Goal: Transaction & Acquisition: Subscribe to service/newsletter

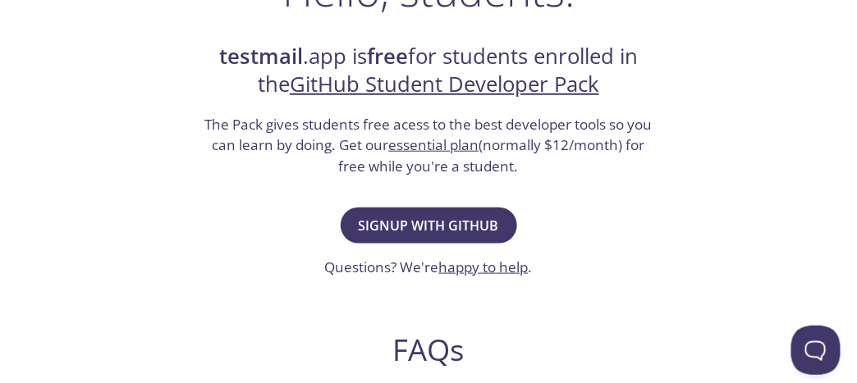
scroll to position [365, 0]
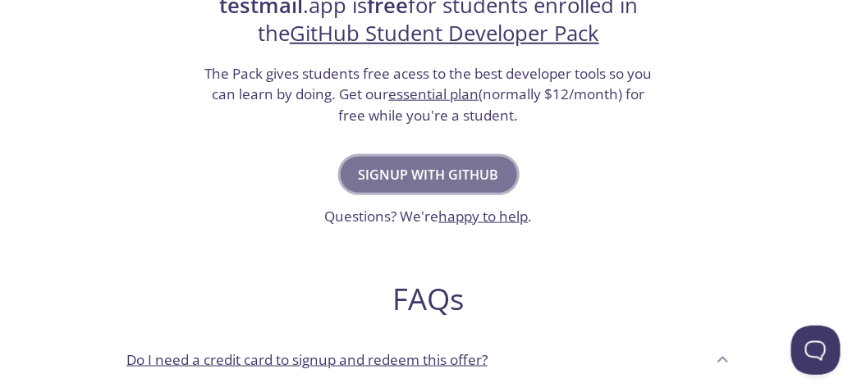
click at [455, 186] on span "Signup with GitHub" at bounding box center [429, 174] width 140 height 23
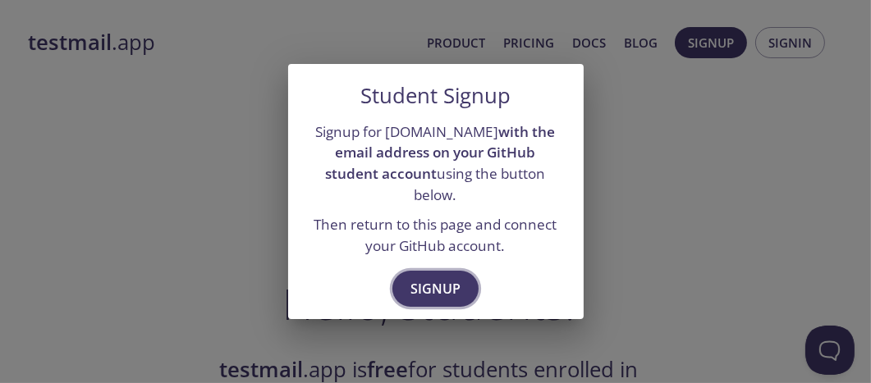
click at [436, 296] on span "Signup" at bounding box center [436, 289] width 50 height 23
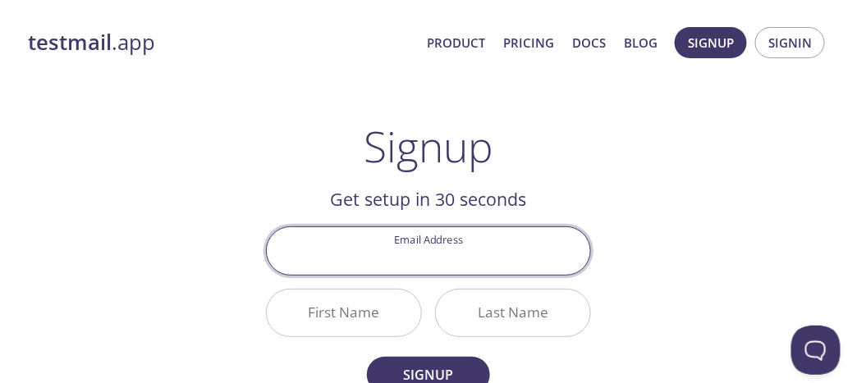
click at [437, 274] on input "Email Address" at bounding box center [429, 250] width 324 height 47
type input "[EMAIL_ADDRESS][DOMAIN_NAME]"
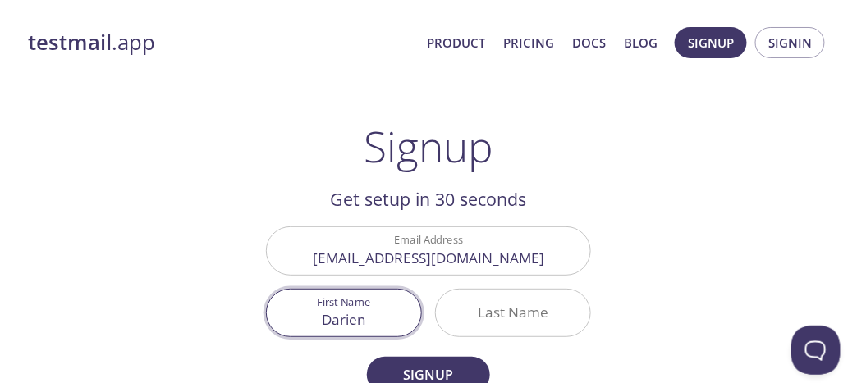
type input "Darien"
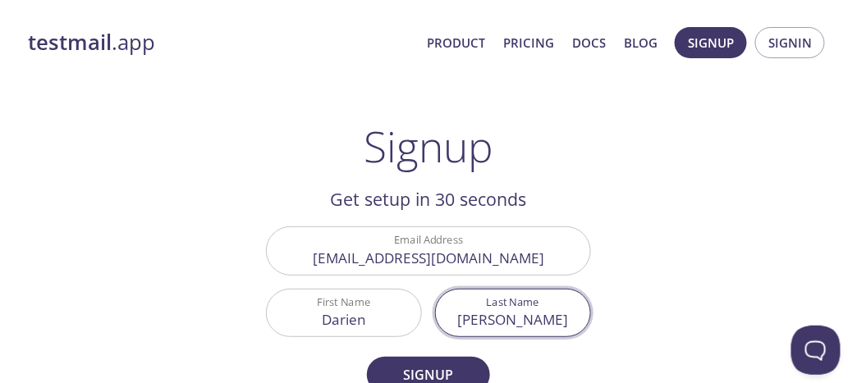
type input "[PERSON_NAME]"
click at [367, 357] on button "Signup" at bounding box center [428, 375] width 123 height 36
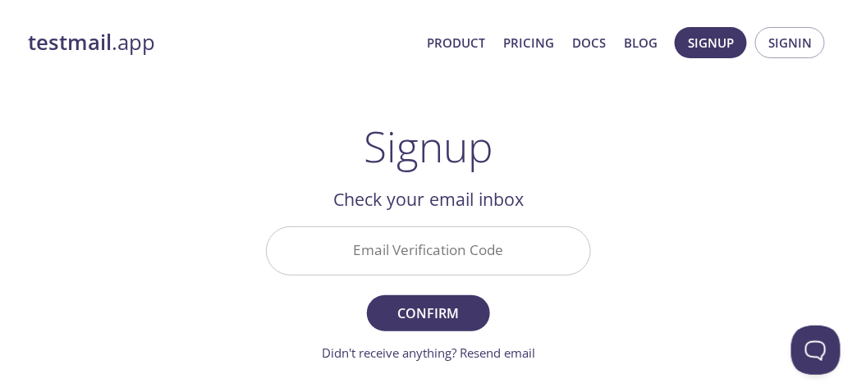
click at [428, 265] on input "Email Verification Code" at bounding box center [429, 250] width 324 height 47
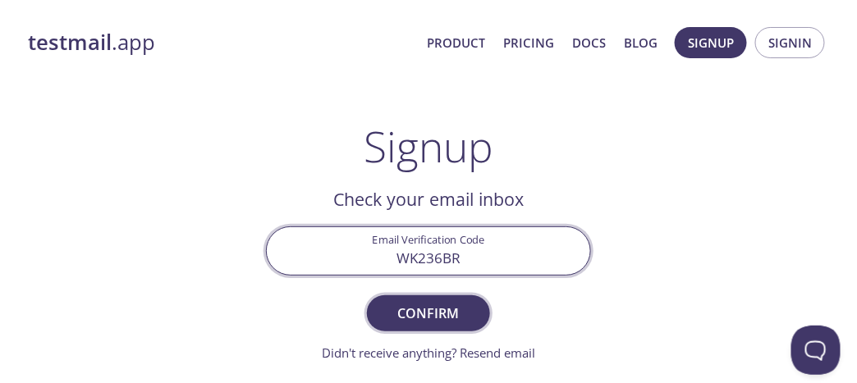
type input "WK236BR"
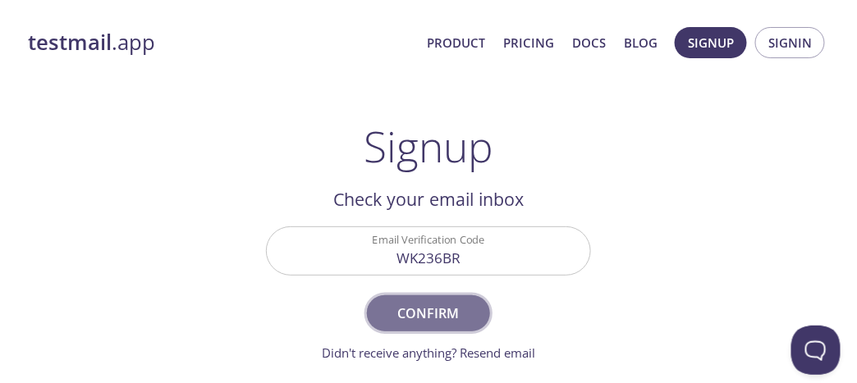
click at [435, 325] on span "Confirm" at bounding box center [428, 313] width 87 height 23
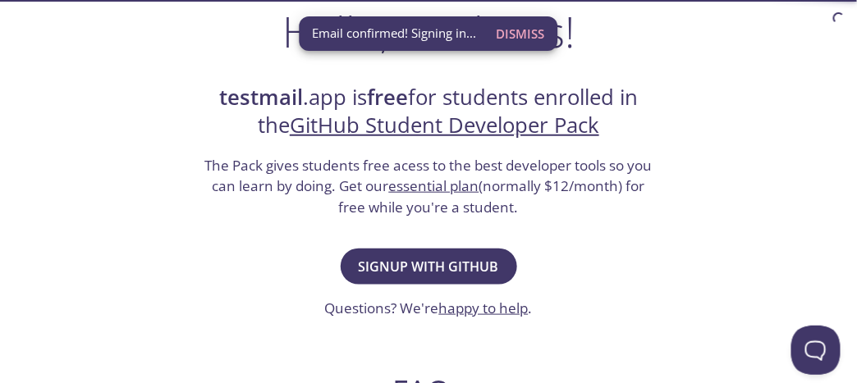
scroll to position [273, 0]
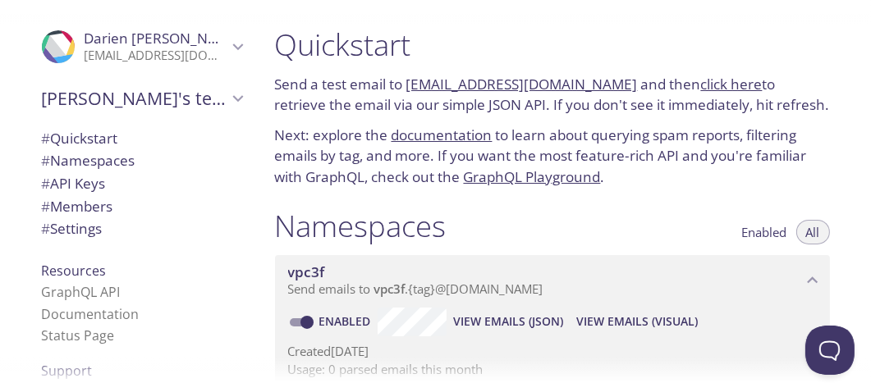
click at [748, 94] on link "click here" at bounding box center [732, 84] width 62 height 19
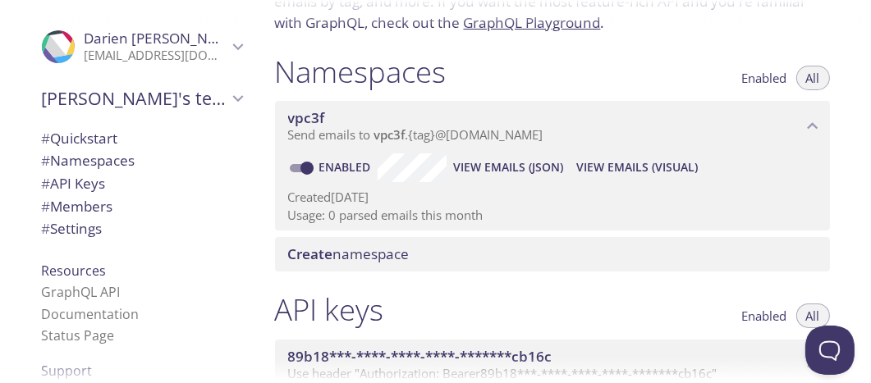
scroll to position [182, 0]
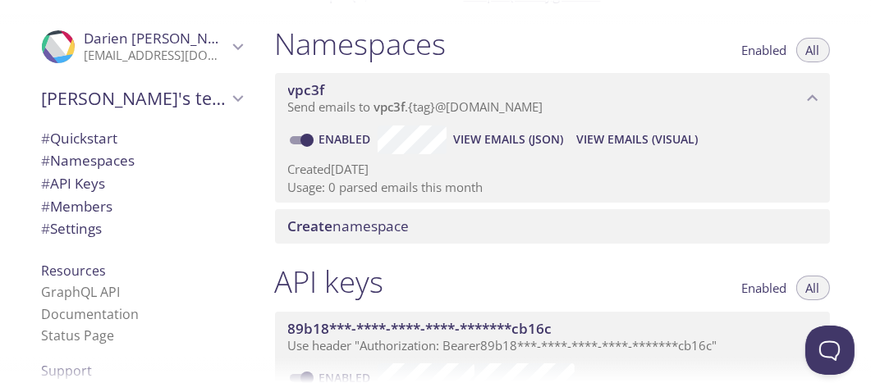
click at [368, 236] on span "Create namespace" at bounding box center [349, 226] width 122 height 19
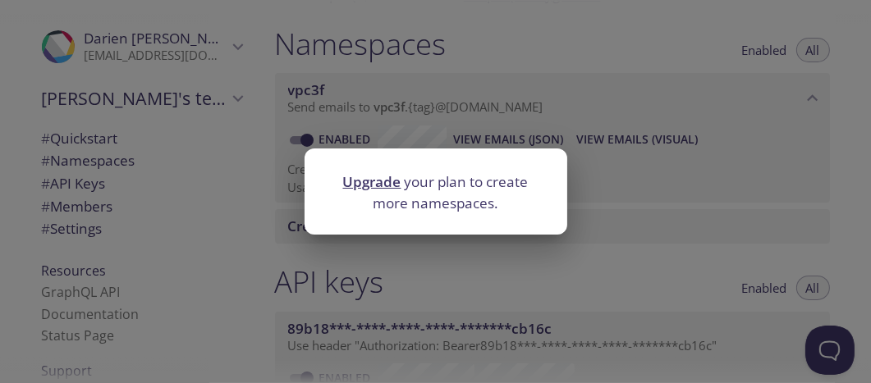
click at [654, 178] on div "Upgrade your plan to create more namespaces." at bounding box center [435, 191] width 871 height 383
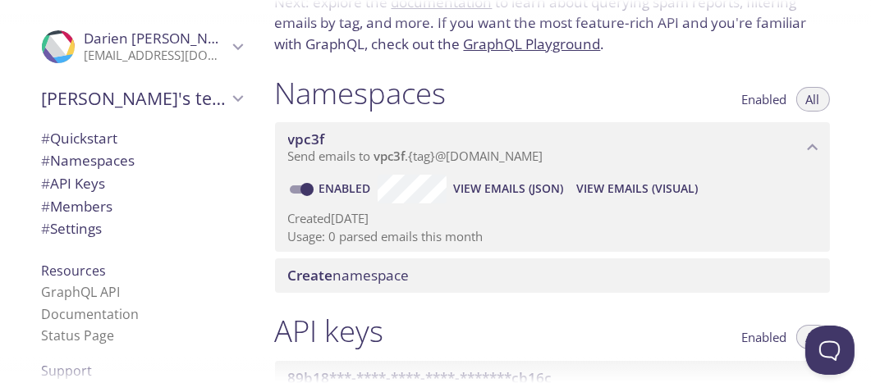
scroll to position [0, 0]
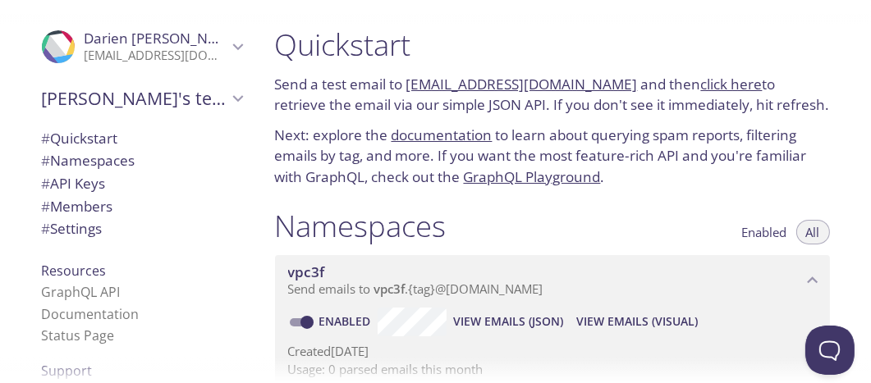
click at [482, 145] on link "documentation" at bounding box center [442, 135] width 101 height 19
